Goal: Task Accomplishment & Management: Manage account settings

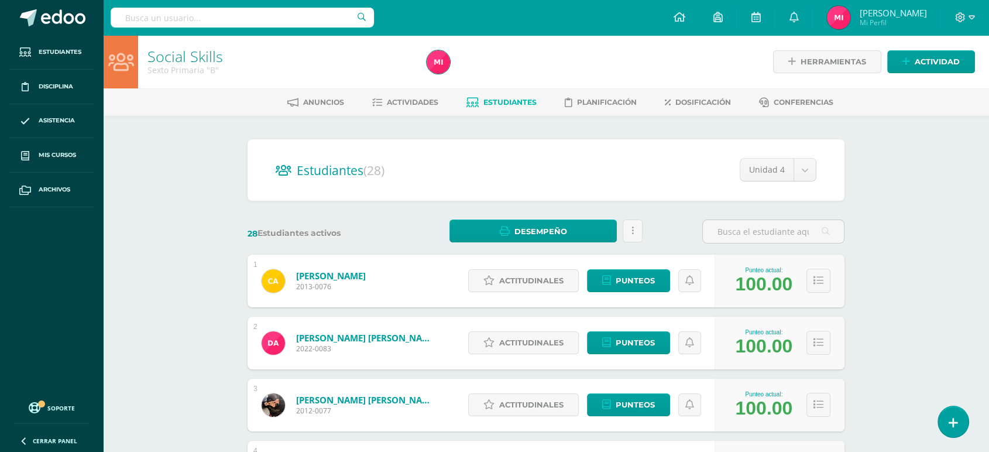
click at [976, 18] on div at bounding box center [965, 17] width 48 height 35
click at [970, 15] on icon at bounding box center [971, 17] width 6 height 11
click at [941, 80] on span "Cerrar sesión" at bounding box center [934, 79] width 53 height 11
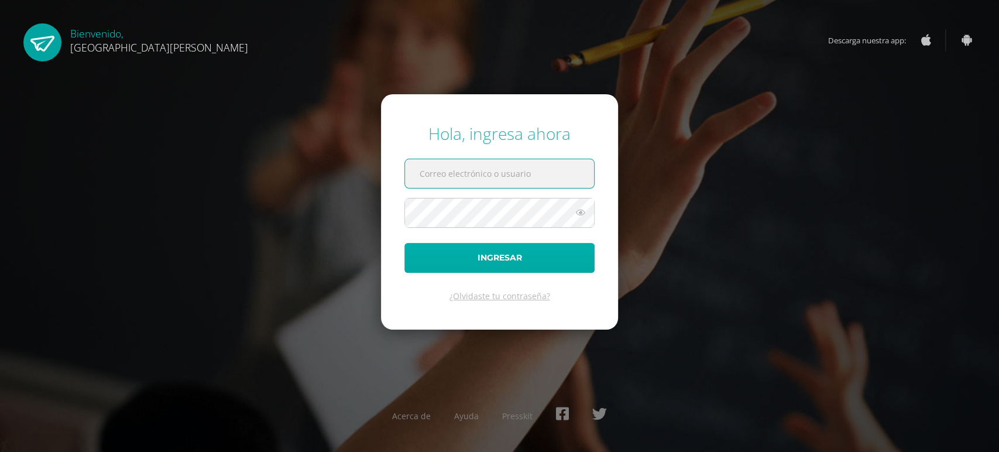
type input "[EMAIL_ADDRESS][DOMAIN_NAME]"
click at [478, 255] on button "Ingresar" at bounding box center [499, 258] width 190 height 30
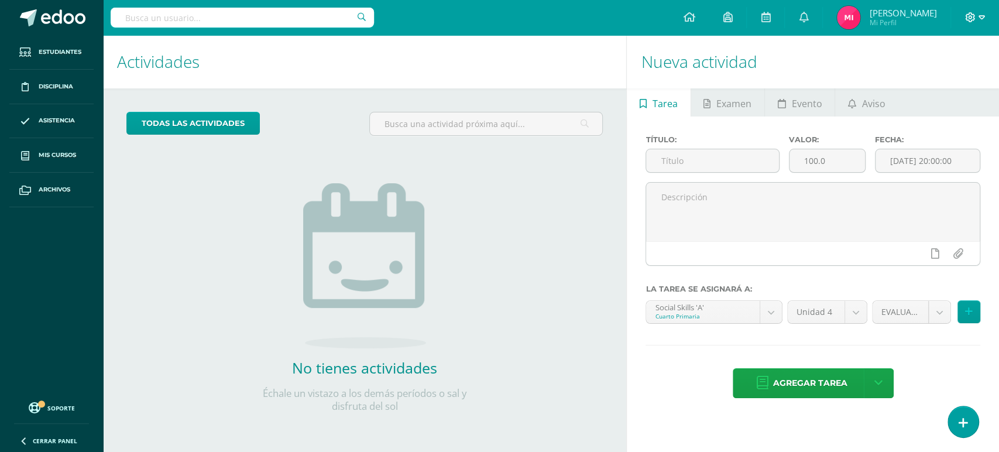
click at [965, 15] on icon at bounding box center [970, 17] width 11 height 11
click at [948, 62] on span "Configuración" at bounding box center [944, 62] width 54 height 11
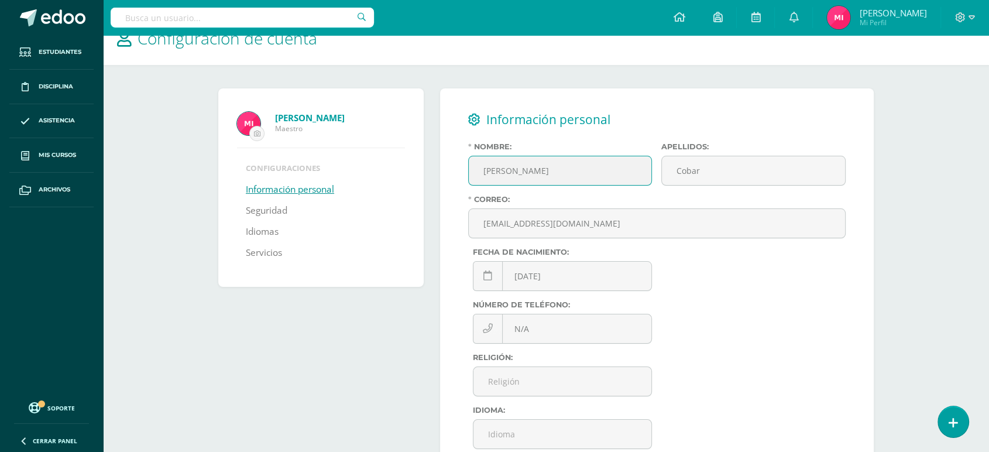
scroll to position [2, 0]
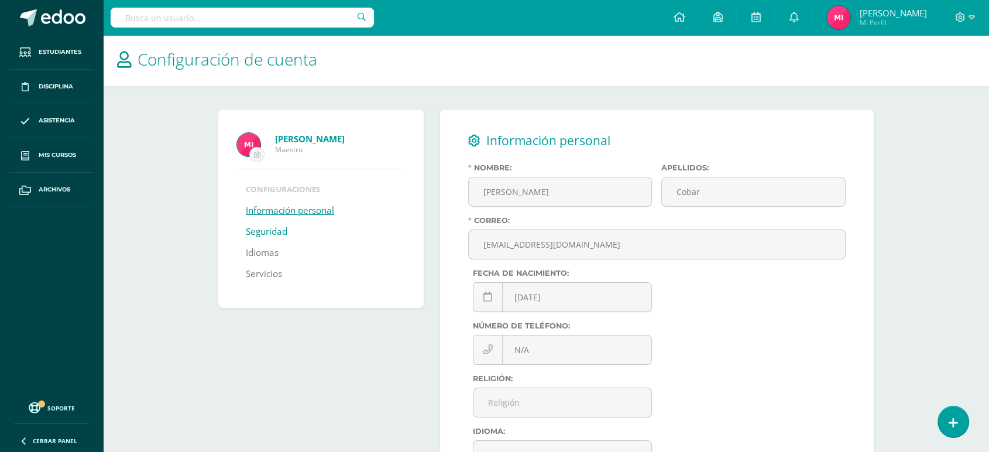
click at [275, 235] on link "Seguridad" at bounding box center [267, 231] width 42 height 21
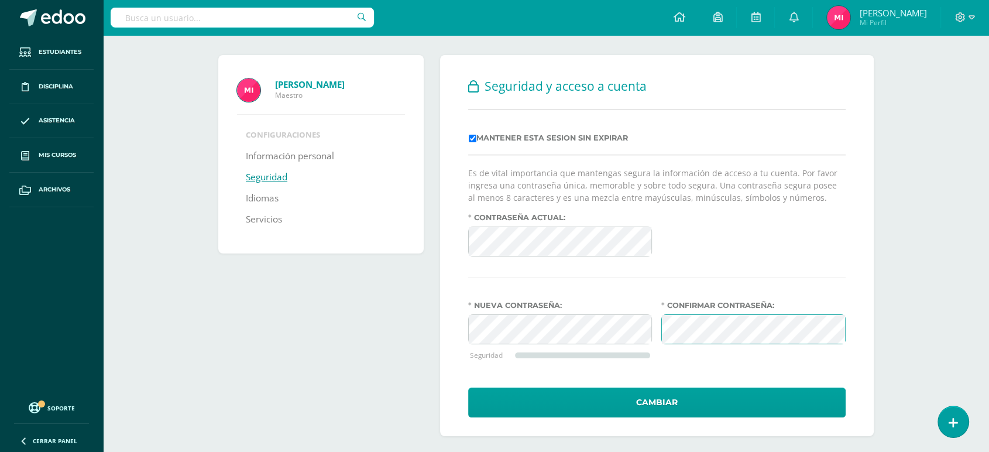
scroll to position [61, 0]
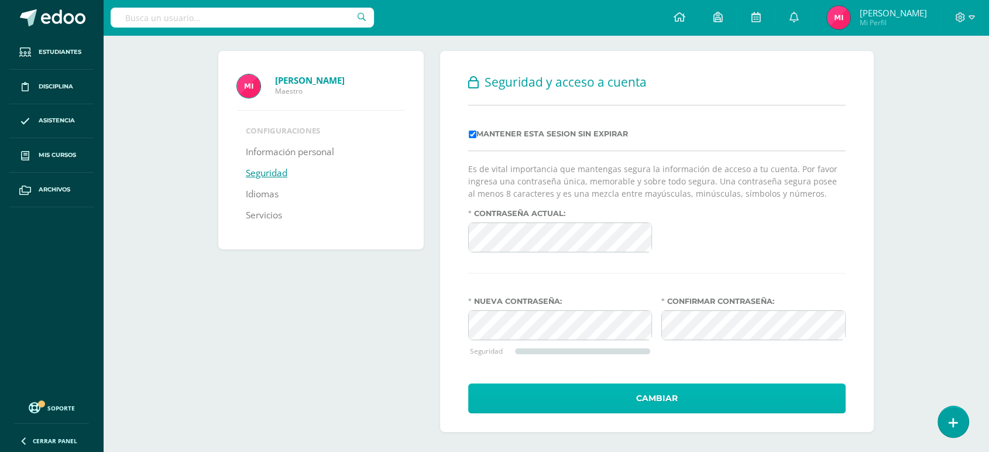
click at [731, 393] on button "Cambiar" at bounding box center [656, 398] width 377 height 30
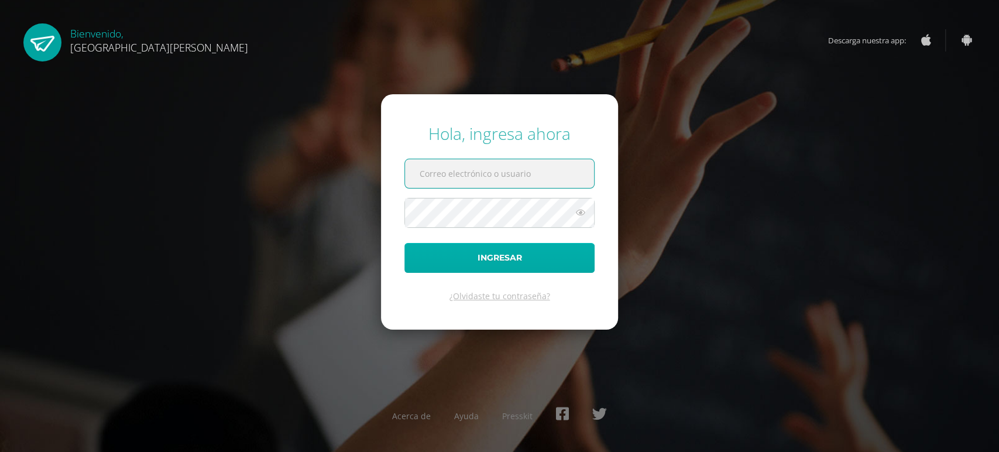
type input "[EMAIL_ADDRESS][DOMAIN_NAME]"
click at [500, 265] on button "Ingresar" at bounding box center [499, 258] width 190 height 30
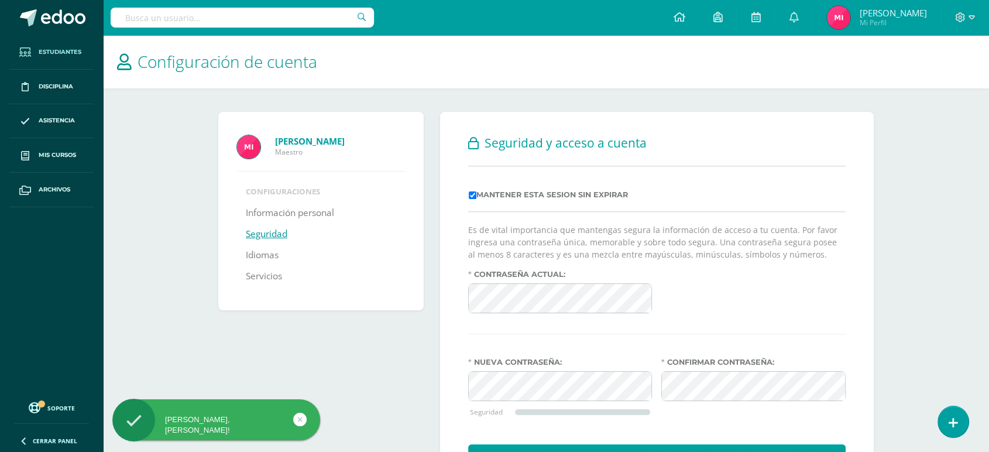
click at [59, 48] on span "Estudiantes" at bounding box center [60, 51] width 43 height 9
